Goal: Use online tool/utility: Utilize a website feature to perform a specific function

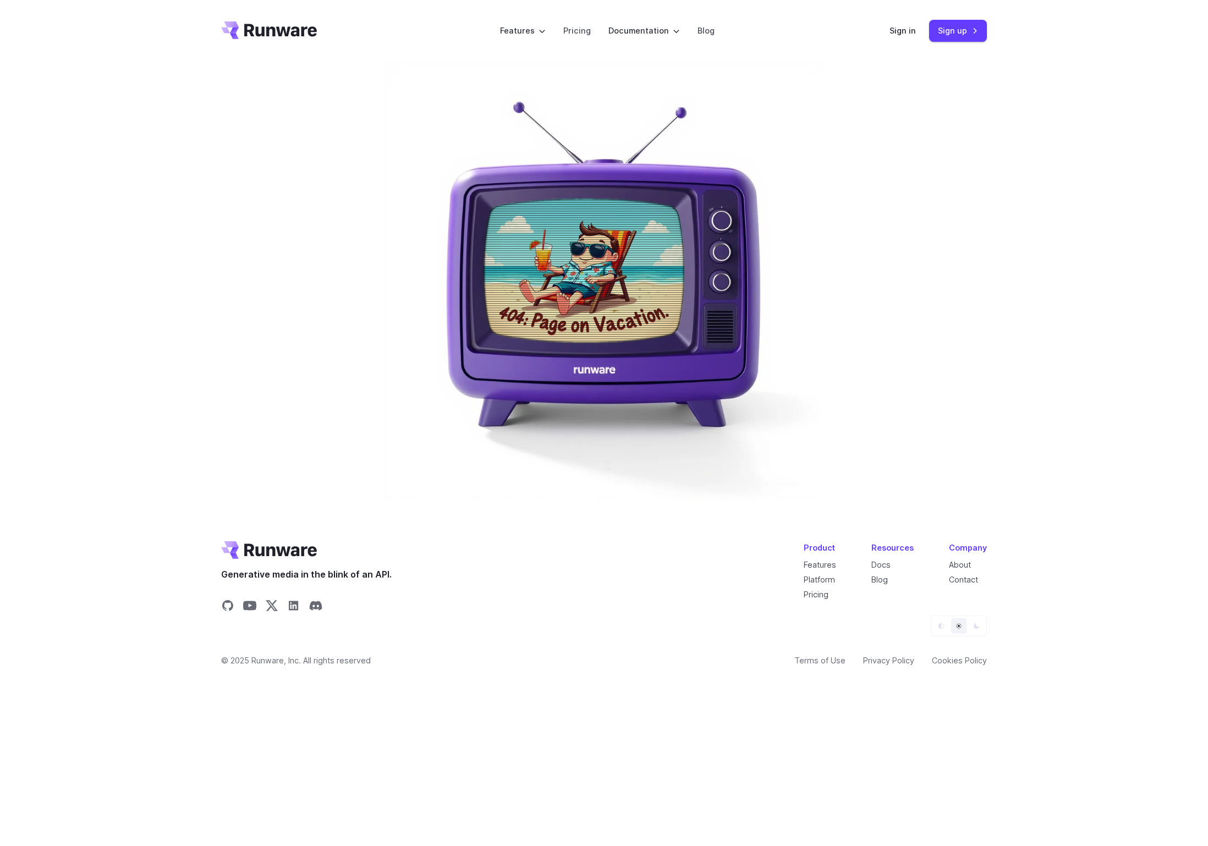
click at [244, 32] on icon "Go to /" at bounding box center [280, 30] width 73 height 13
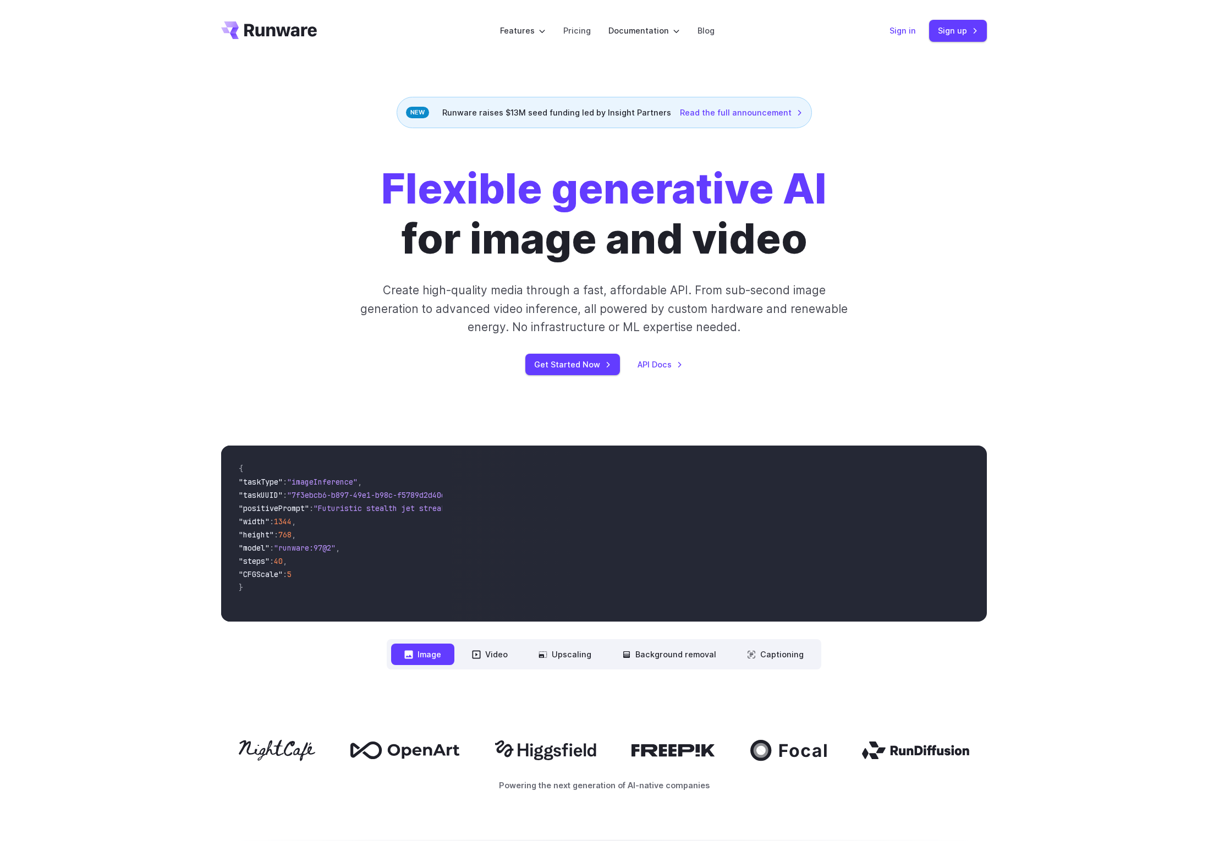
click at [916, 29] on link "Sign in" at bounding box center [902, 30] width 26 height 13
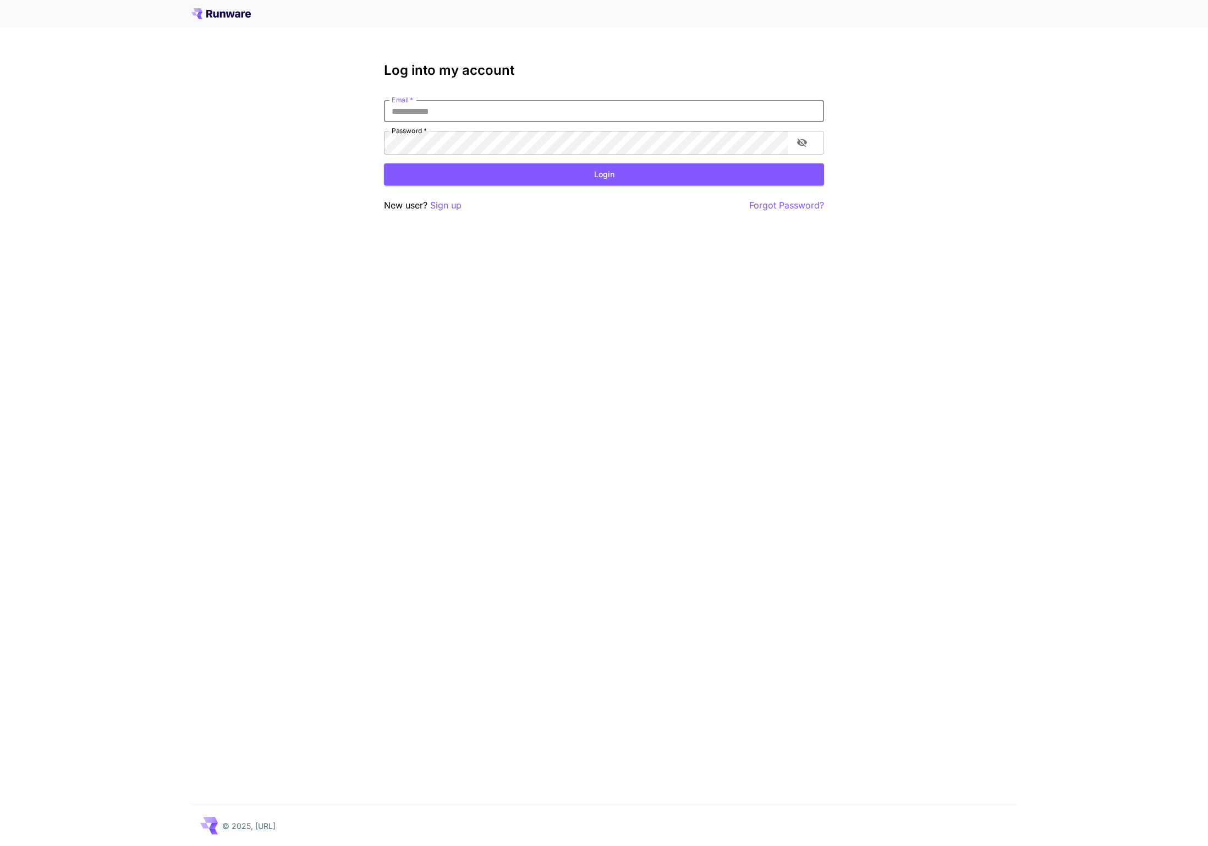
type input "**********"
click at [574, 186] on button "Login" at bounding box center [604, 174] width 440 height 23
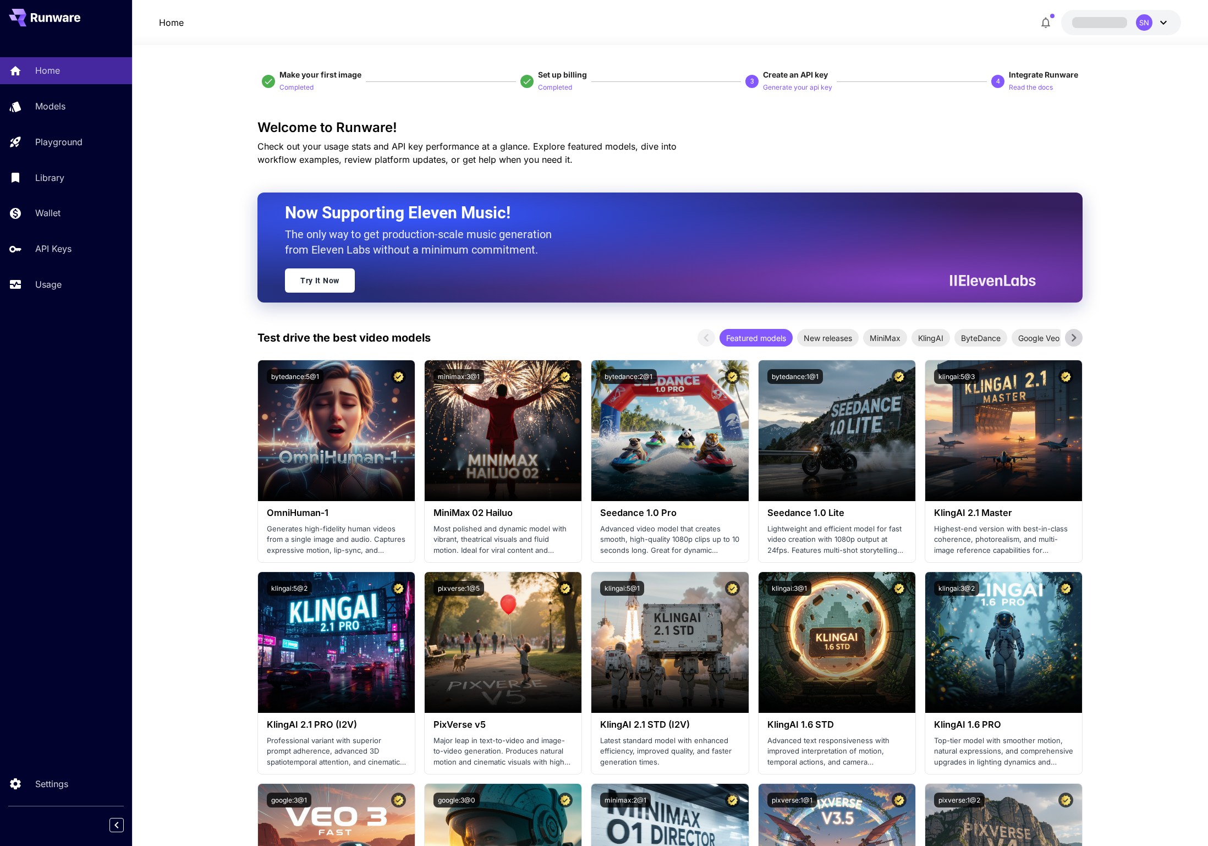
click at [988, 134] on h3 "Welcome to Runware!" at bounding box center [669, 127] width 825 height 15
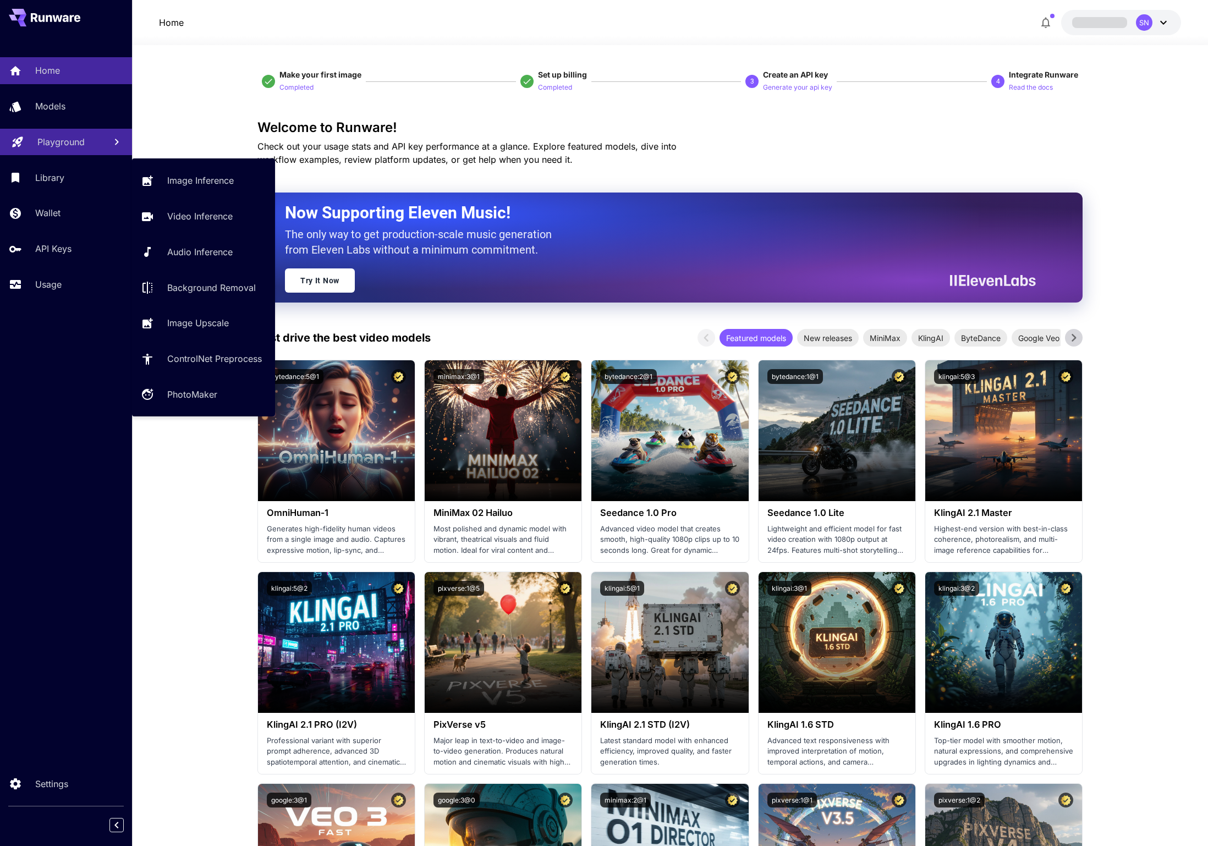
click at [13, 149] on div at bounding box center [17, 142] width 13 height 14
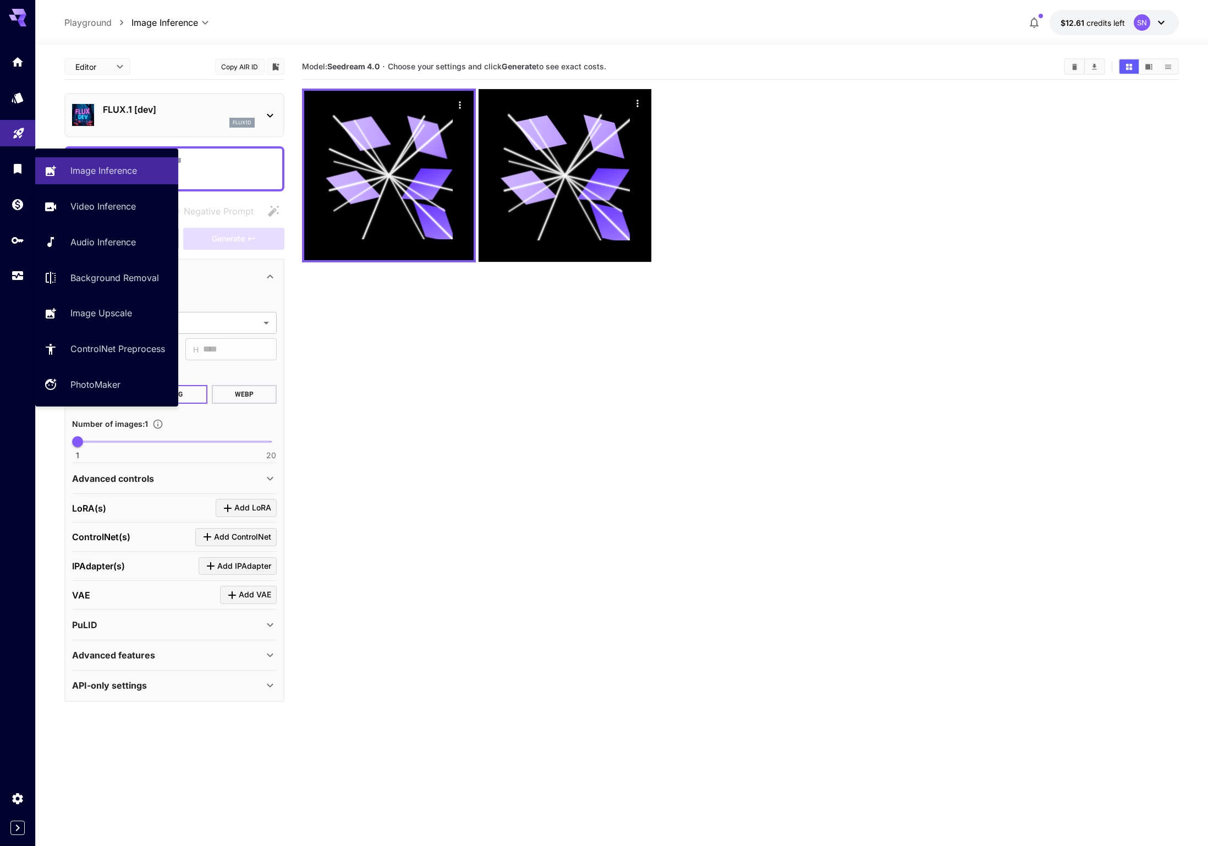
click at [484, 45] on div at bounding box center [621, 38] width 1173 height 13
click at [9, 13] on icon at bounding box center [18, 18] width 18 height 18
